Goal: Task Accomplishment & Management: Manage account settings

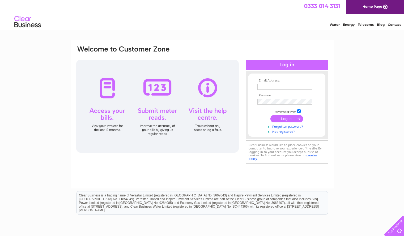
type input "hello@thelarderyelverton.com"
click at [290, 118] on input "submit" at bounding box center [286, 118] width 33 height 7
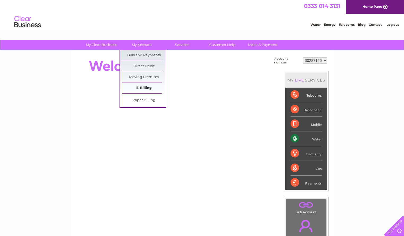
click at [137, 85] on link "E-Billing" at bounding box center [144, 88] width 44 height 11
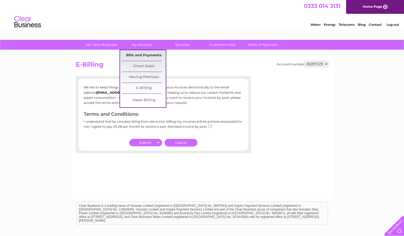
click at [144, 55] on link "Bills and Payments" at bounding box center [144, 55] width 44 height 11
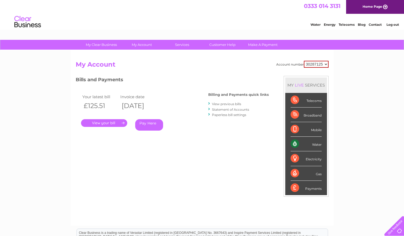
click at [227, 105] on link "View previous bills" at bounding box center [226, 104] width 29 height 4
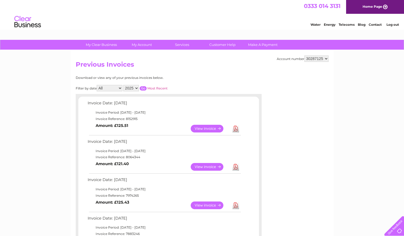
click at [212, 203] on link "View" at bounding box center [209, 205] width 39 height 8
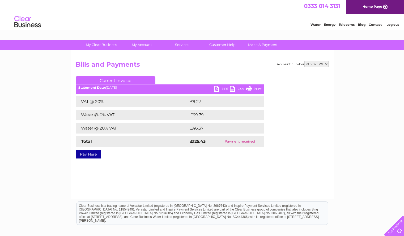
click at [221, 88] on link "PDF" at bounding box center [222, 90] width 16 height 8
